Goal: Transaction & Acquisition: Book appointment/travel/reservation

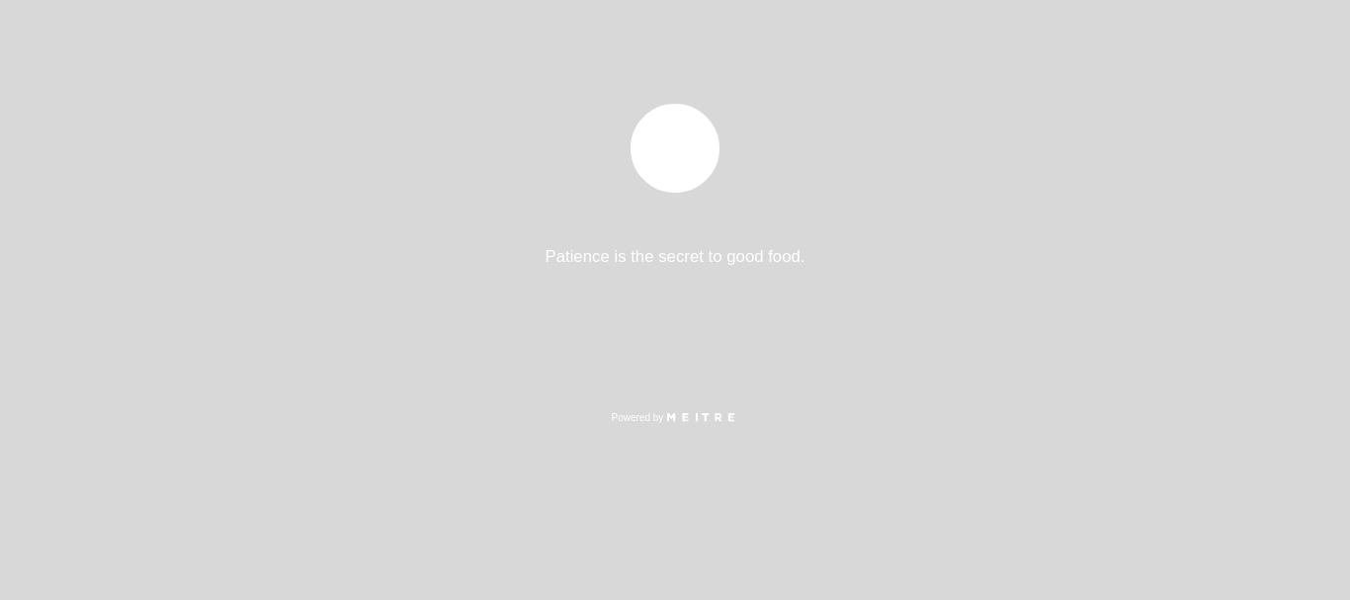
select select "pt"
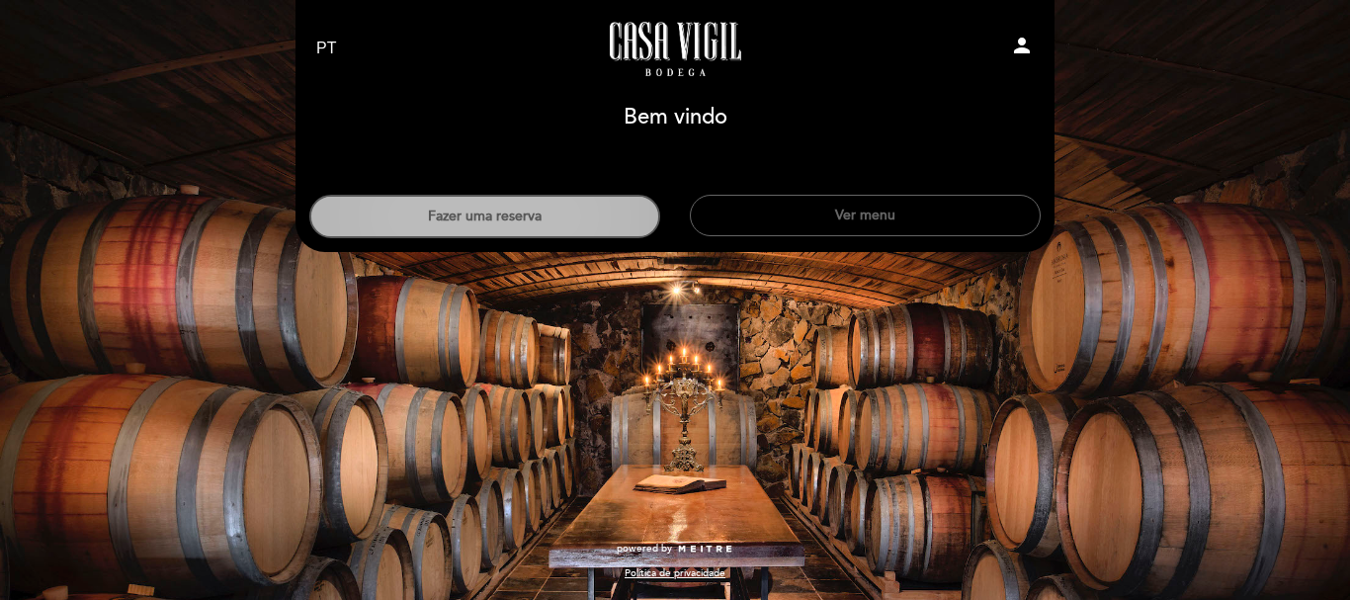
click at [448, 215] on button "Fazer uma reserva" at bounding box center [484, 216] width 351 height 43
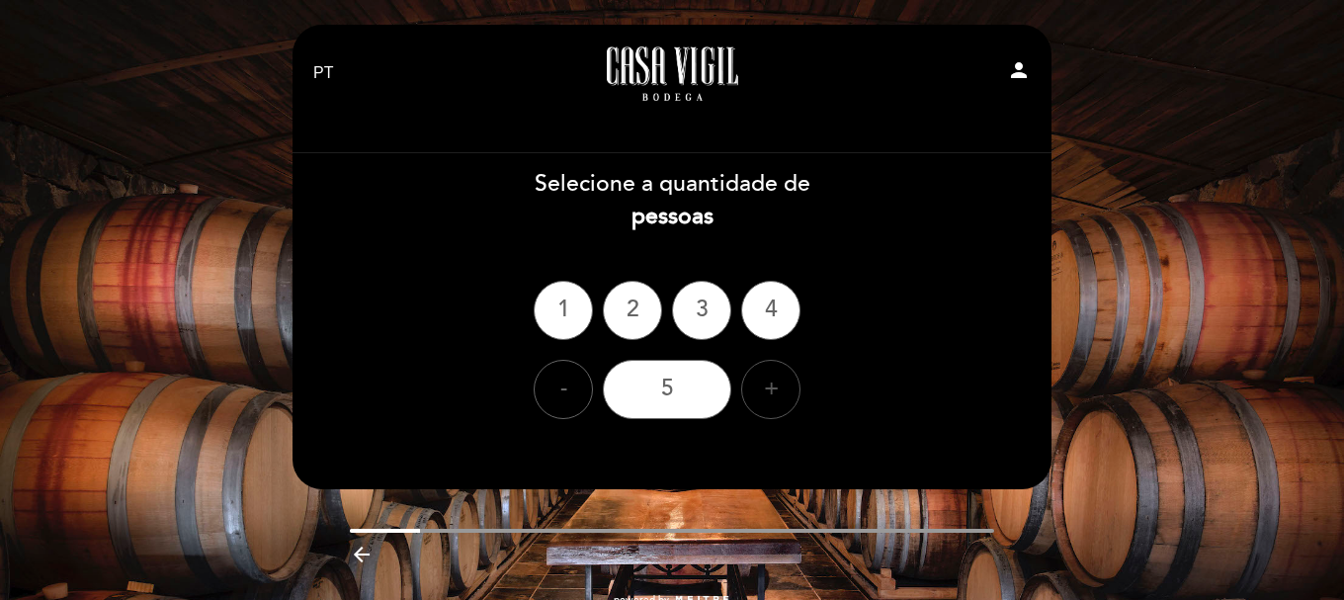
click at [777, 386] on div "+" at bounding box center [770, 389] width 59 height 59
click at [672, 389] on div "6" at bounding box center [667, 389] width 128 height 59
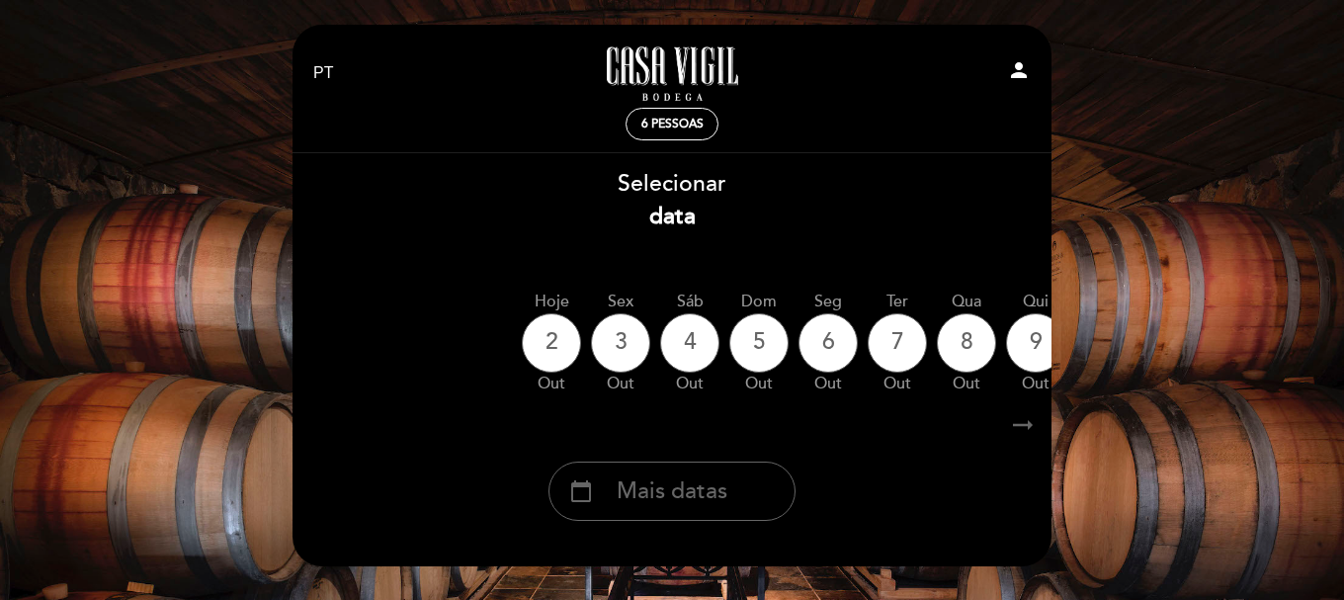
click at [1024, 425] on icon "arrow_right_alt" at bounding box center [1023, 425] width 30 height 43
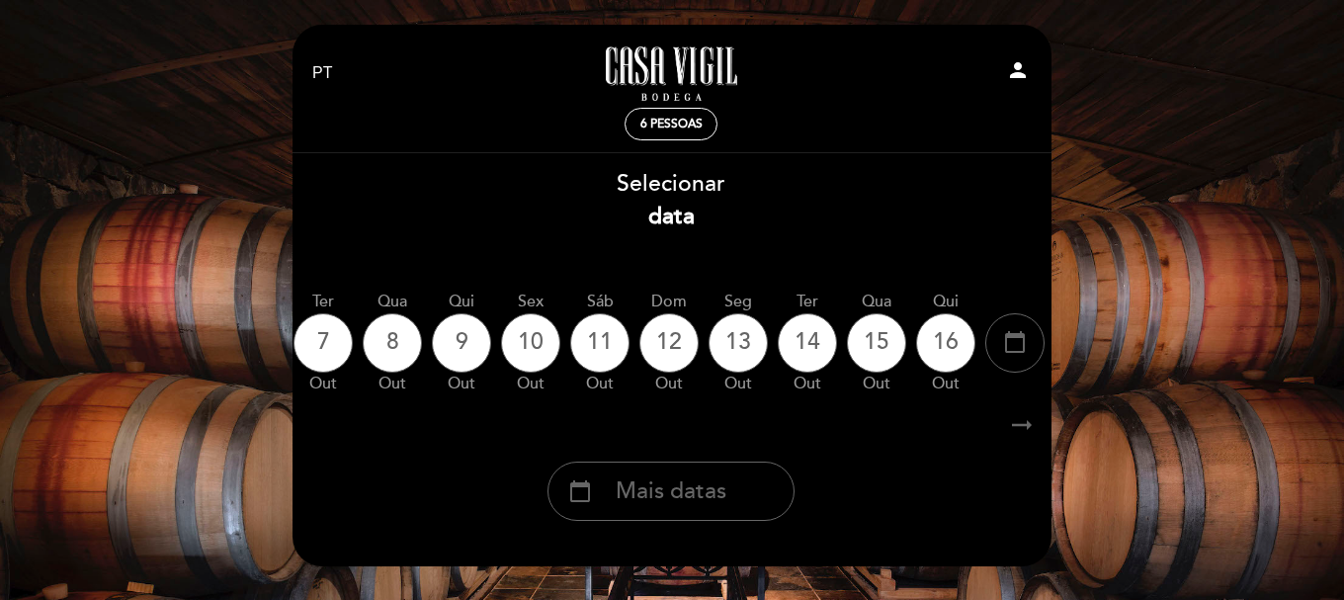
scroll to position [0, 576]
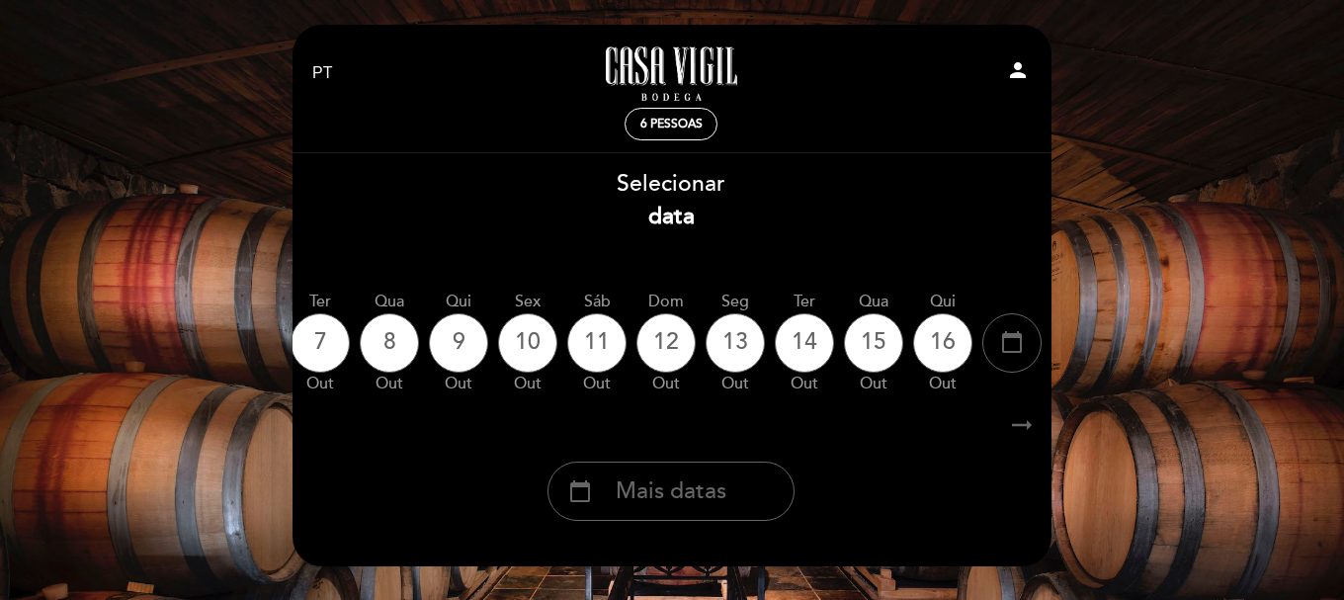
click at [1024, 425] on icon "arrow_right_alt" at bounding box center [1022, 425] width 30 height 43
click at [1022, 427] on icon "arrow_right_alt" at bounding box center [1022, 425] width 30 height 43
click at [1014, 351] on icon "calendar_today" at bounding box center [1012, 342] width 24 height 34
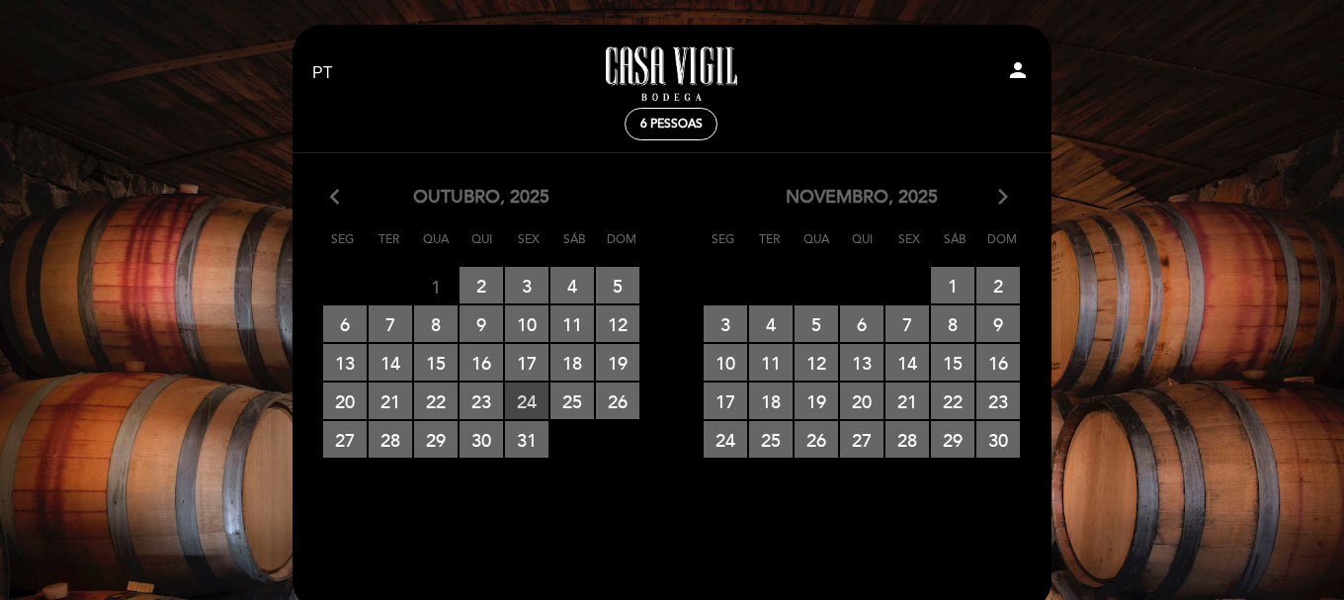
click at [529, 399] on span "24 RESERVAS DISPONÍVEIS" at bounding box center [526, 401] width 43 height 37
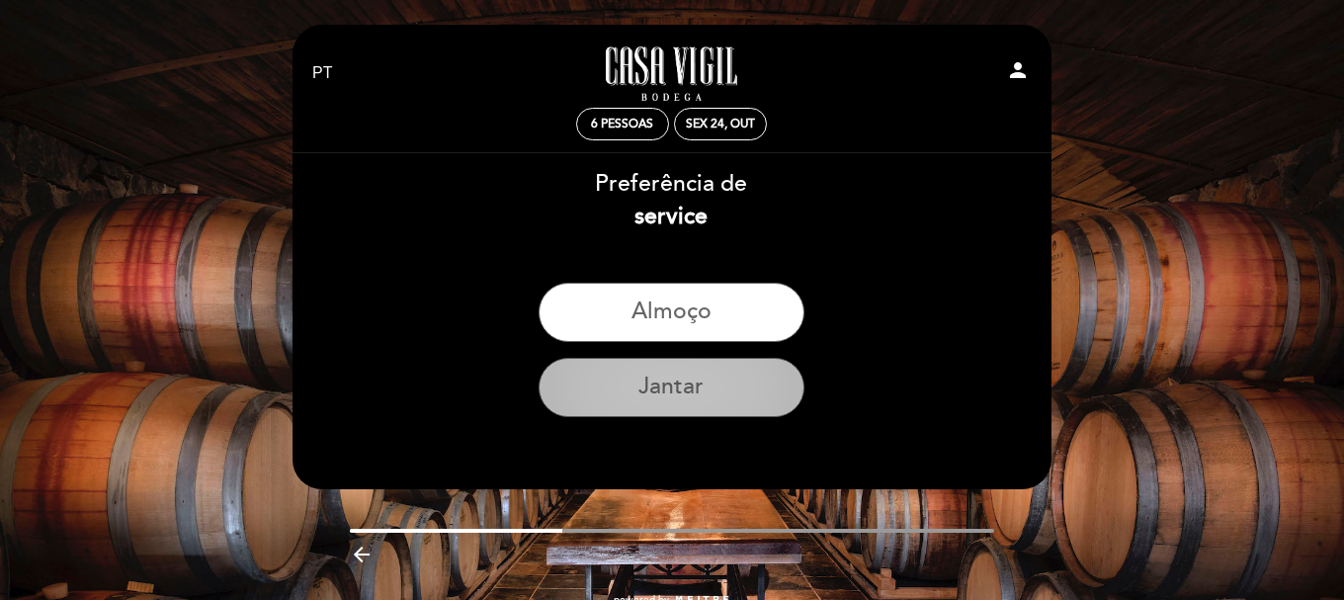
click at [686, 375] on button "Jantar" at bounding box center [672, 387] width 266 height 59
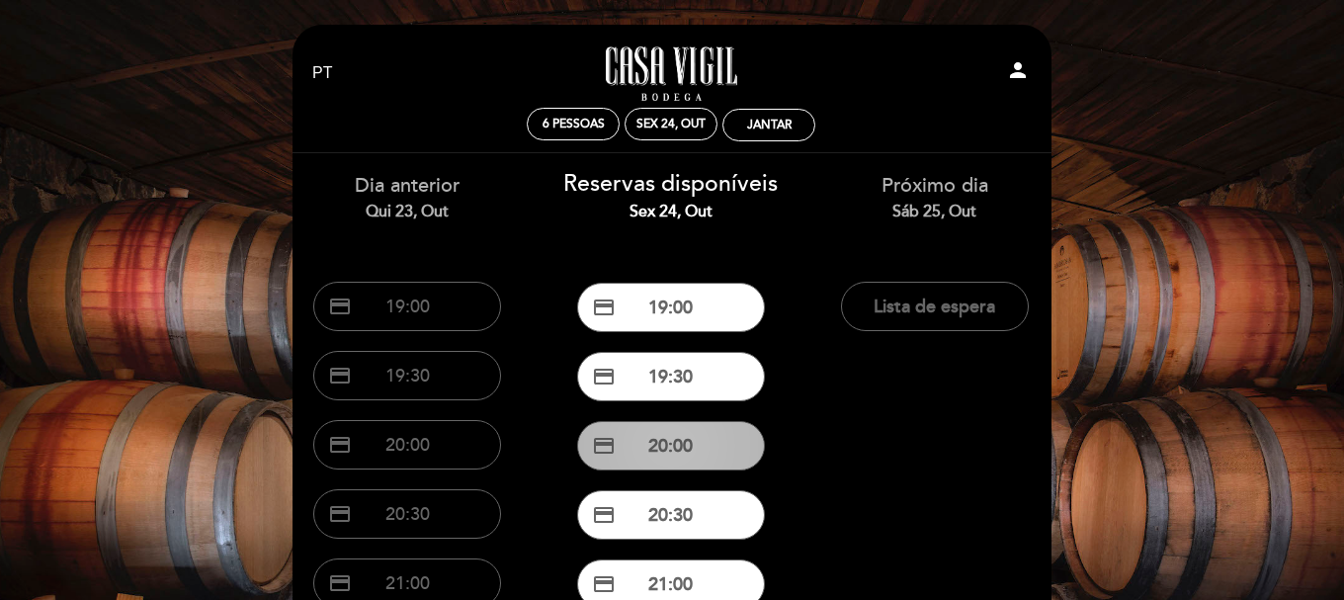
click at [686, 451] on button "credit_card 20:00" at bounding box center [671, 445] width 188 height 49
